Goal: Task Accomplishment & Management: Manage account settings

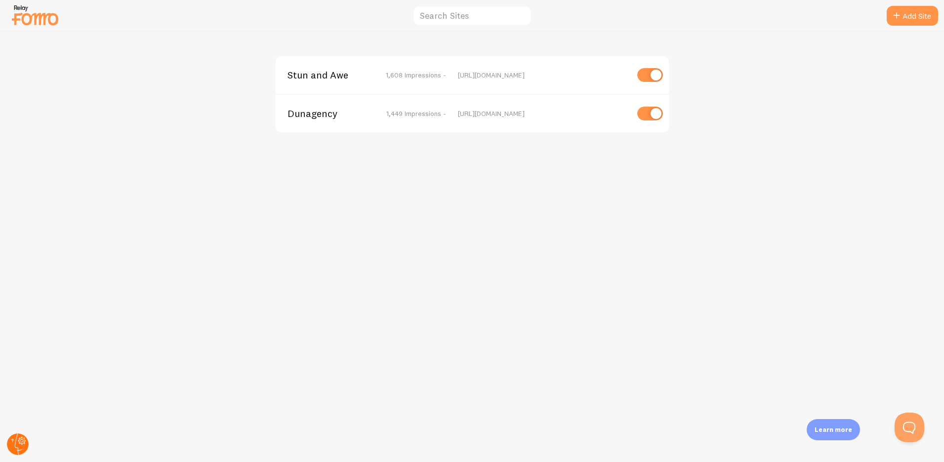
click at [18, 445] on circle at bounding box center [18, 445] width 22 height 22
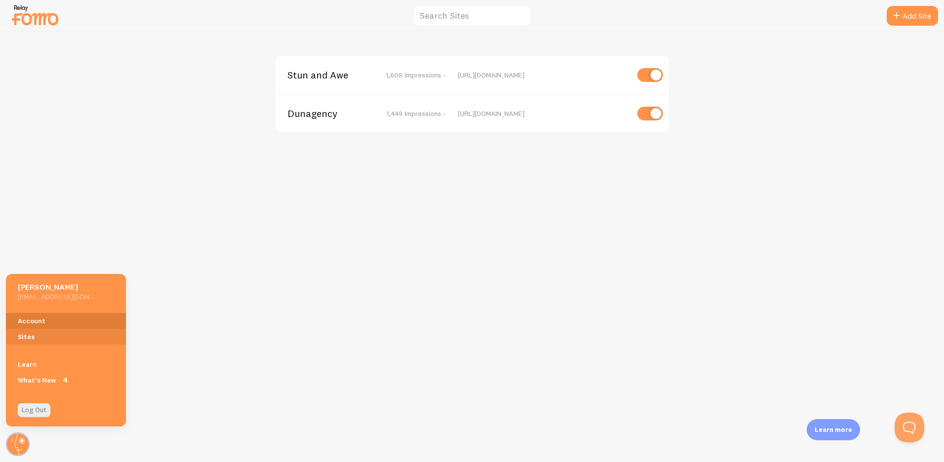
click at [66, 321] on link "Account" at bounding box center [66, 321] width 120 height 16
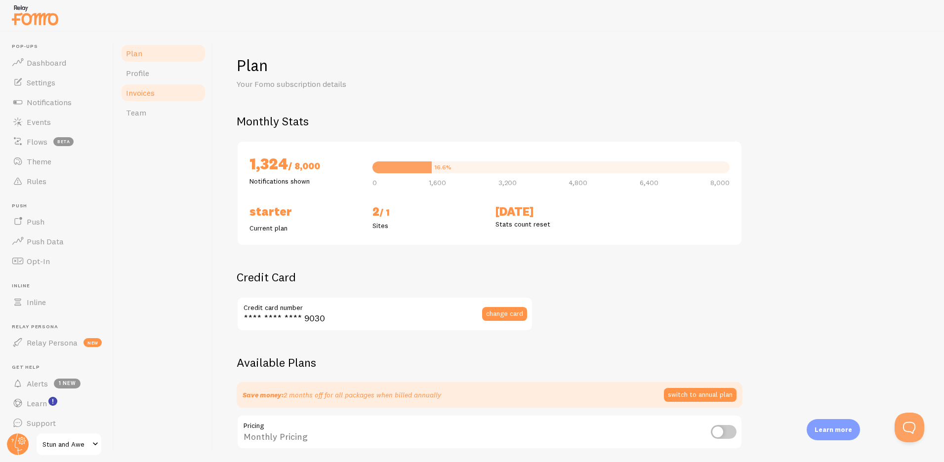
click at [163, 93] on link "Invoices" at bounding box center [163, 93] width 86 height 20
